Goal: Task Accomplishment & Management: Use online tool/utility

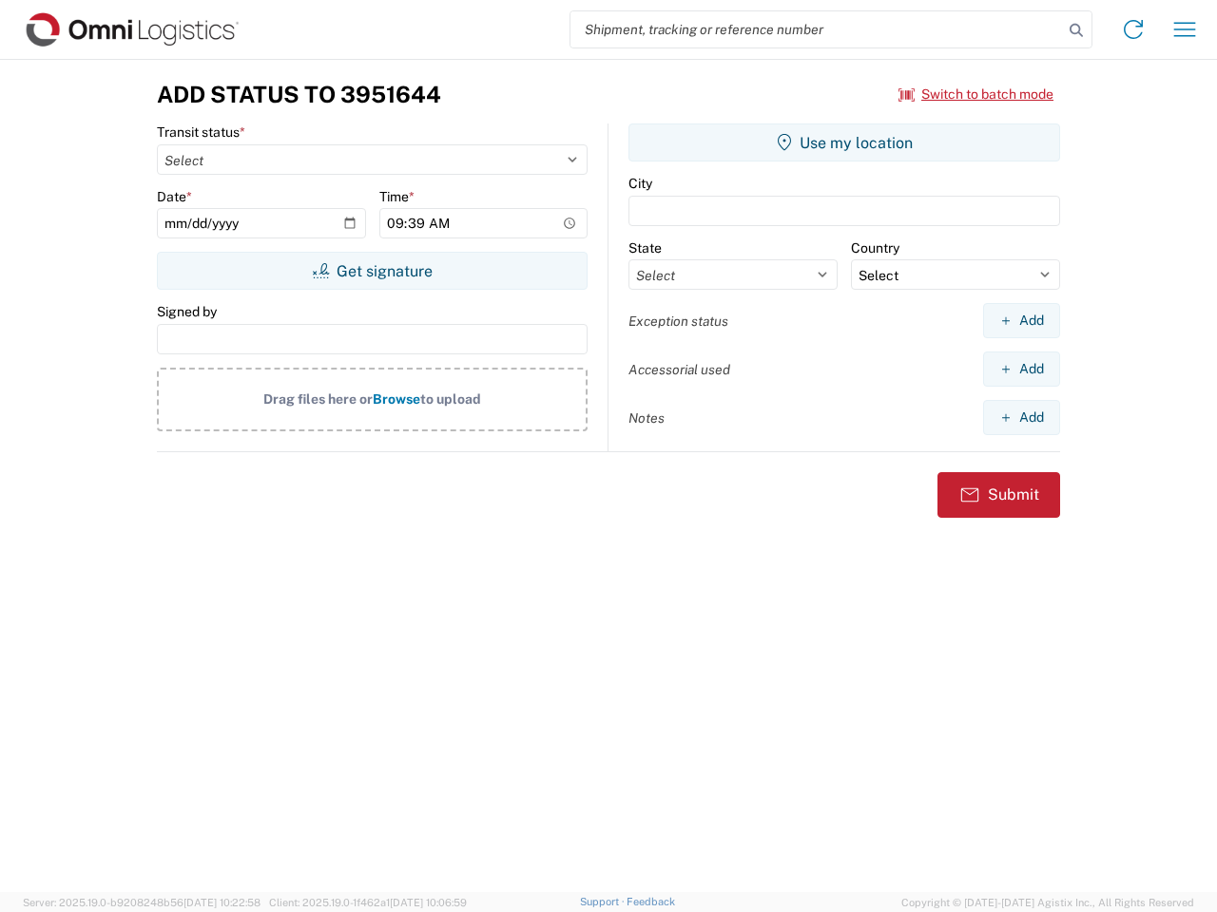
click at [816, 29] on input "search" at bounding box center [816, 29] width 492 height 36
click at [1076, 30] on icon at bounding box center [1076, 30] width 27 height 27
click at [1133, 29] on icon at bounding box center [1133, 29] width 30 height 30
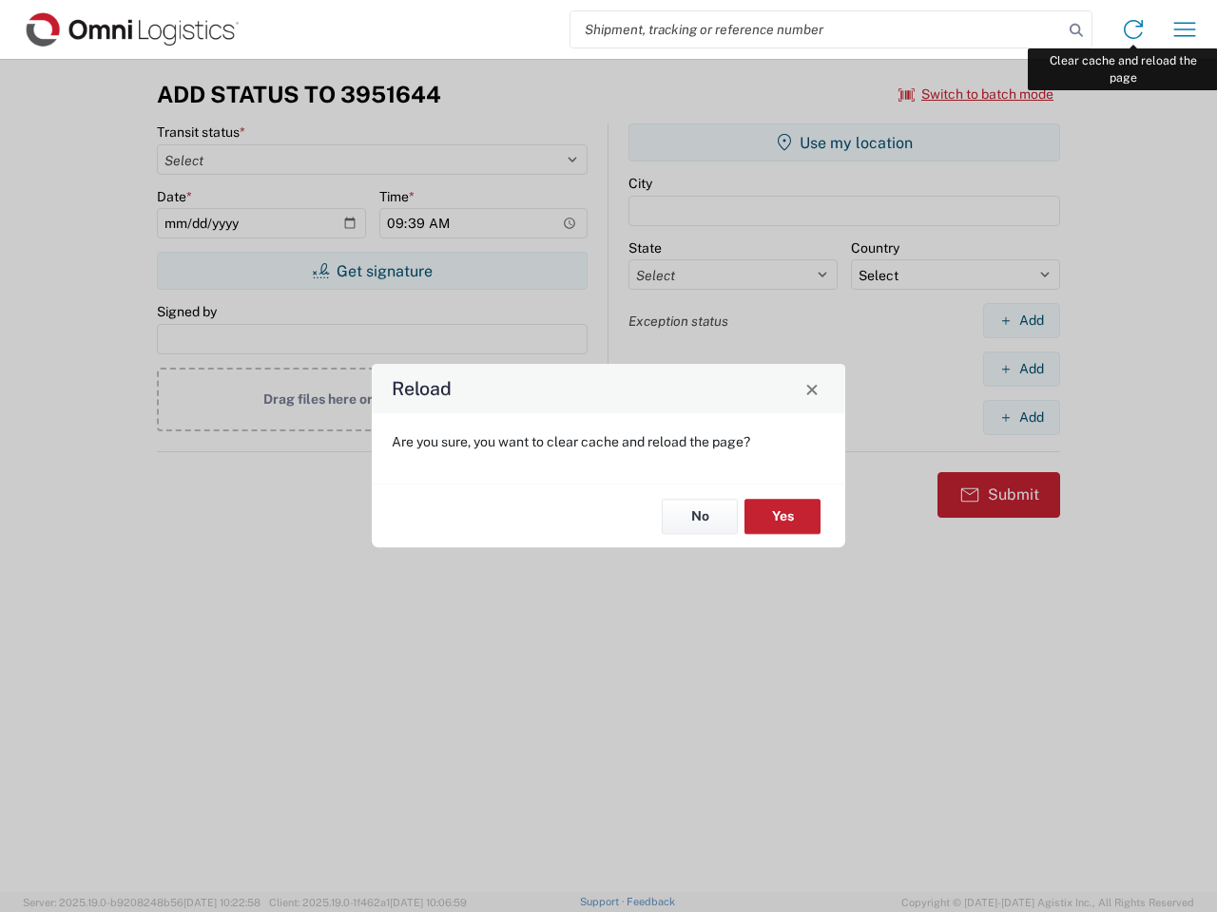
click at [1184, 29] on div "Reload Are you sure, you want to clear cache and reload the page? No Yes" at bounding box center [608, 456] width 1217 height 912
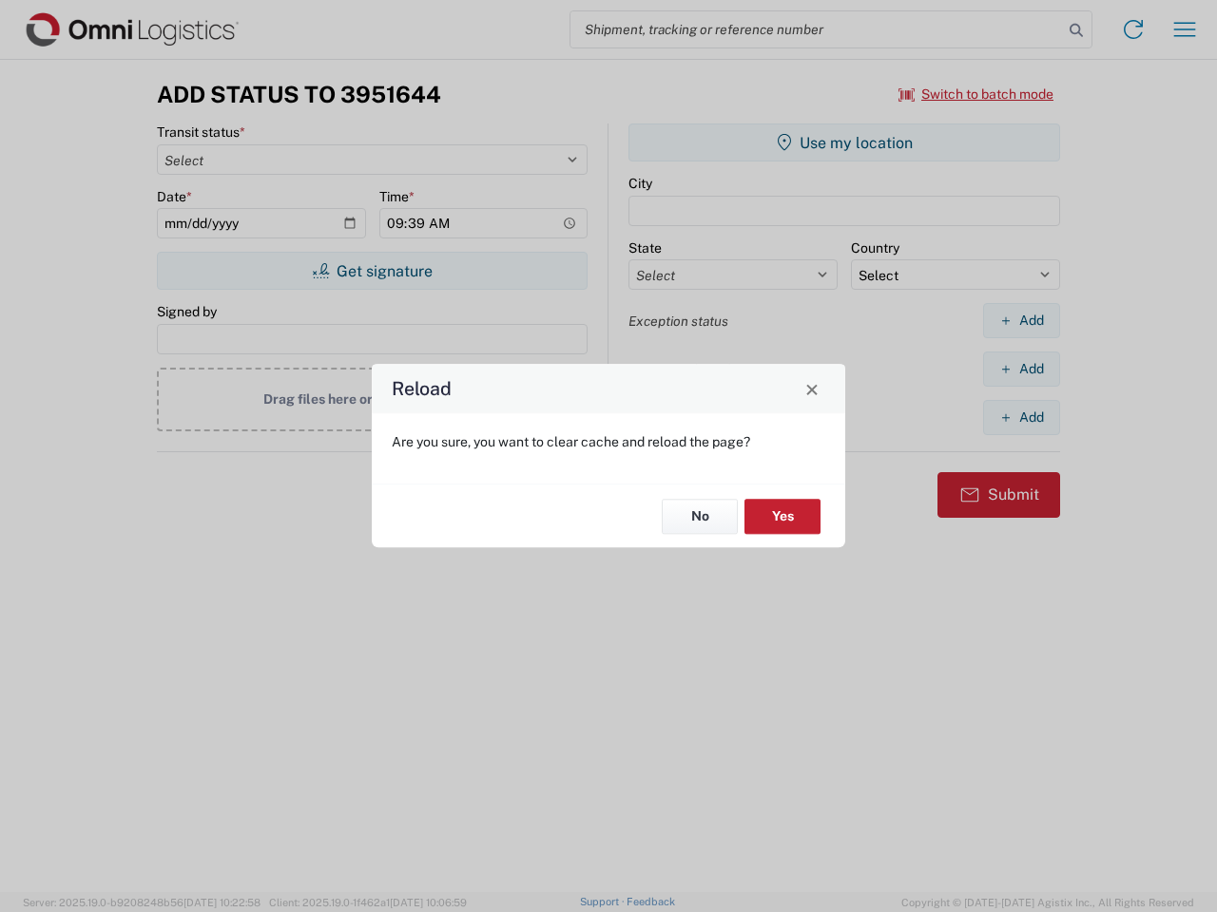
click at [976, 94] on div "Reload Are you sure, you want to clear cache and reload the page? No Yes" at bounding box center [608, 456] width 1217 height 912
click at [372, 271] on div "Reload Are you sure, you want to clear cache and reload the page? No Yes" at bounding box center [608, 456] width 1217 height 912
click at [844, 143] on div "Reload Are you sure, you want to clear cache and reload the page? No Yes" at bounding box center [608, 456] width 1217 height 912
click at [1021, 320] on div "Reload Are you sure, you want to clear cache and reload the page? No Yes" at bounding box center [608, 456] width 1217 height 912
click at [1021, 369] on div "Reload Are you sure, you want to clear cache and reload the page? No Yes" at bounding box center [608, 456] width 1217 height 912
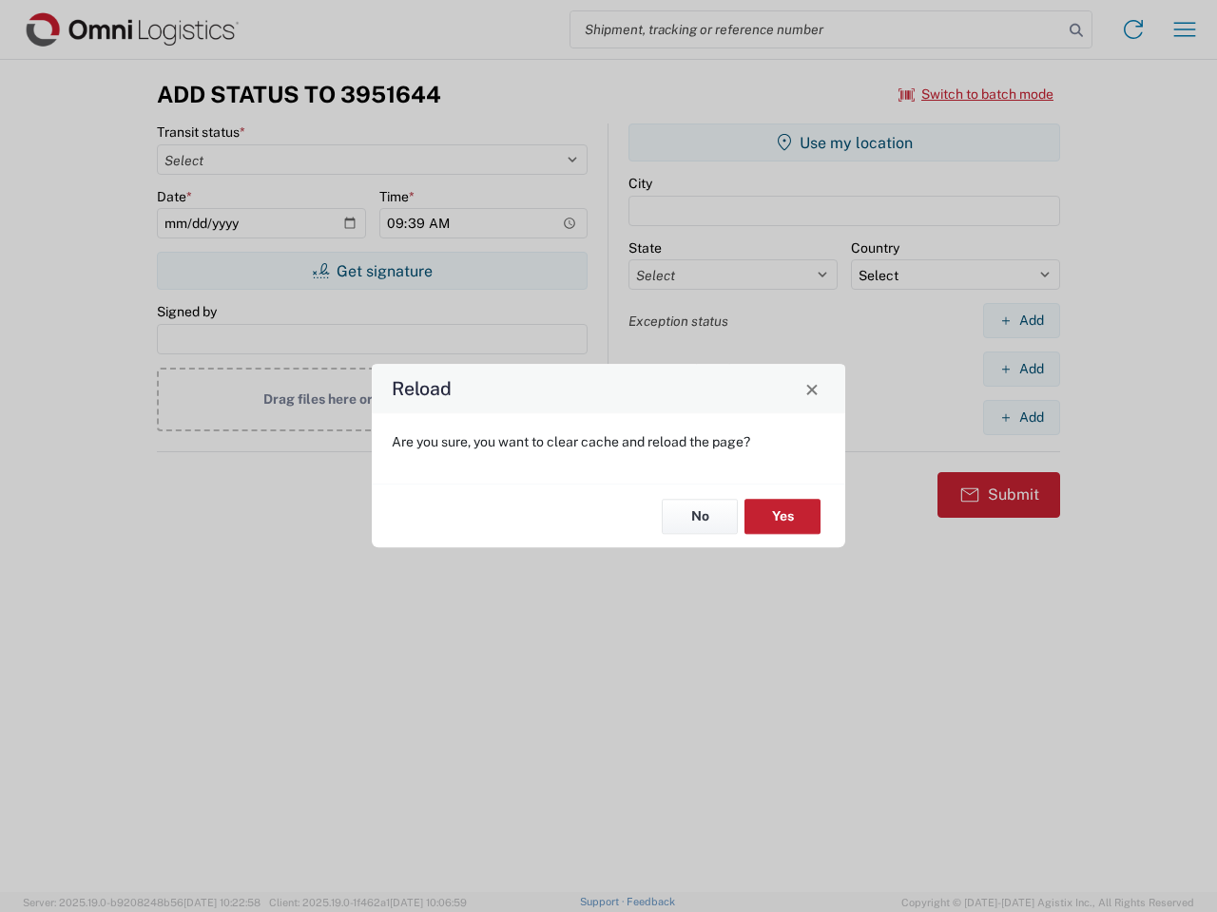
click at [1021, 417] on div "Reload Are you sure, you want to clear cache and reload the page? No Yes" at bounding box center [608, 456] width 1217 height 912
